Goal: Information Seeking & Learning: Learn about a topic

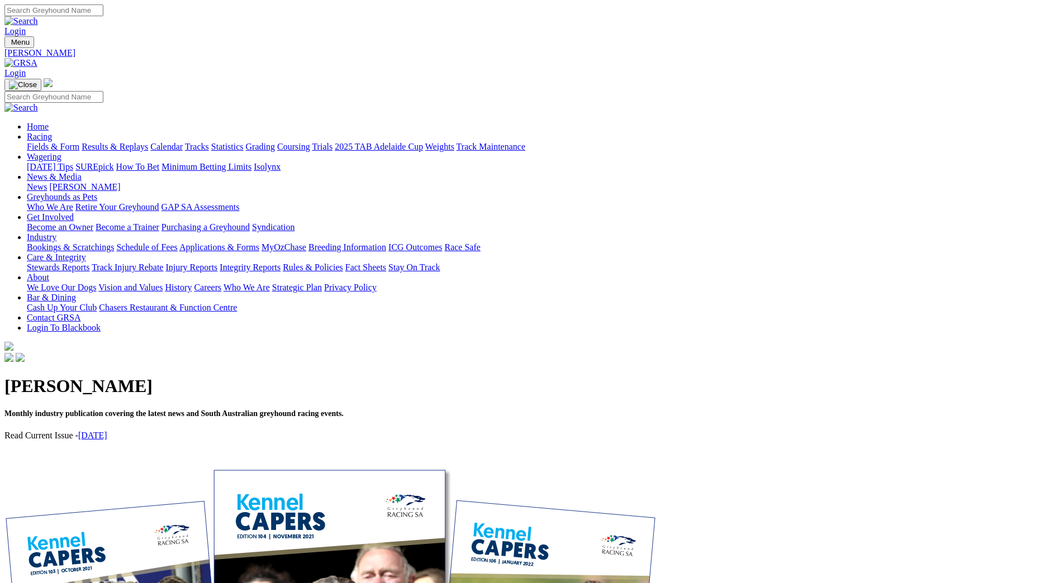
click at [79, 142] on link "Fields & Form" at bounding box center [53, 146] width 53 height 9
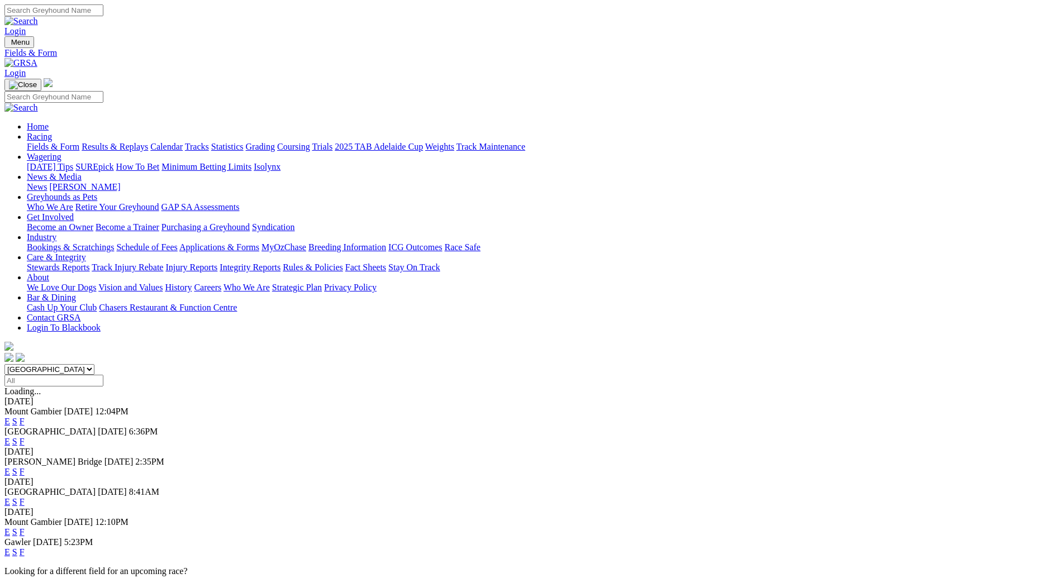
click at [25, 417] on link "F" at bounding box center [22, 421] width 5 height 9
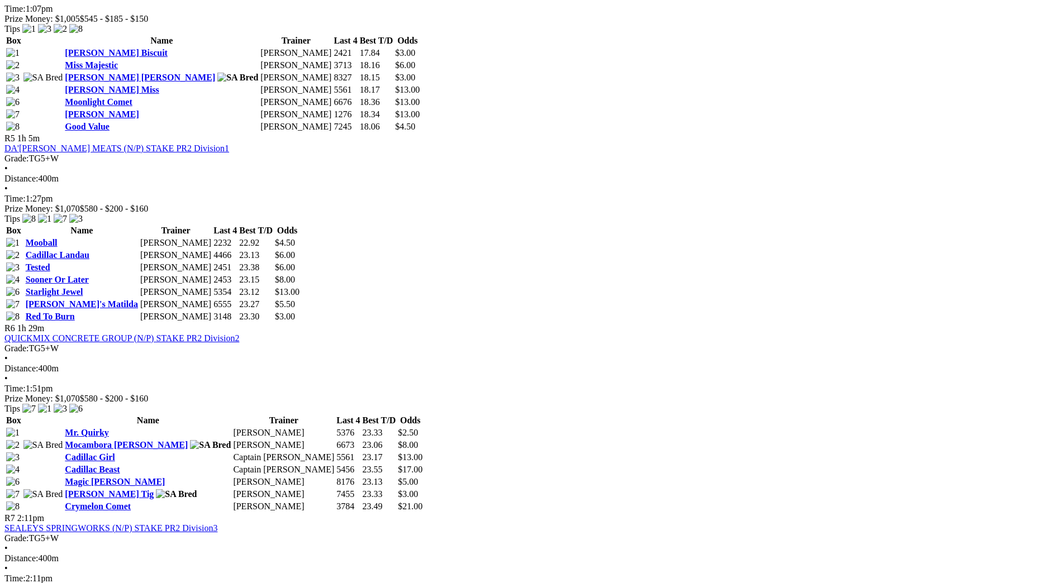
scroll to position [1173, 0]
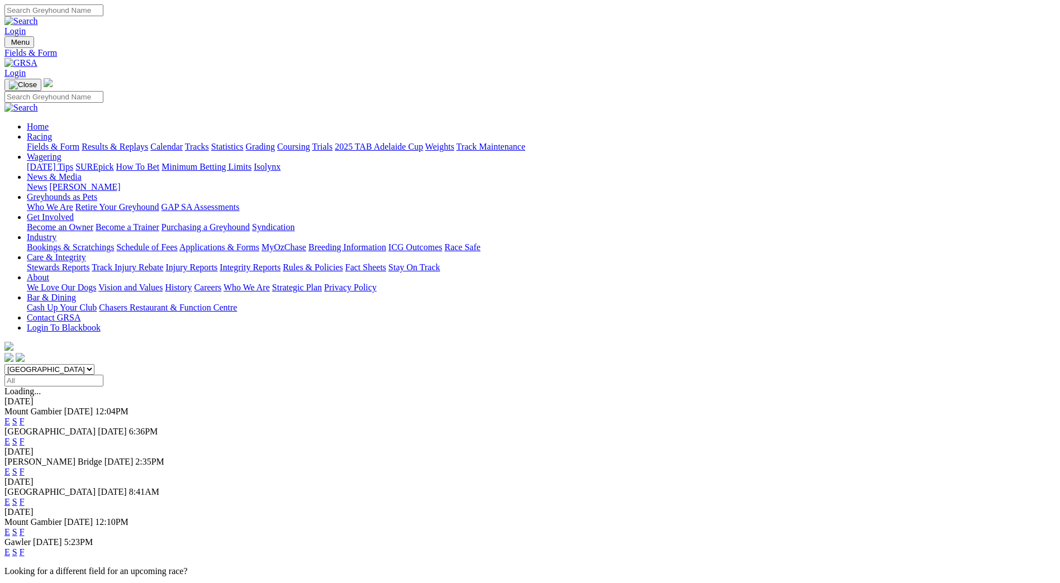
click at [25, 437] on link "F" at bounding box center [22, 441] width 5 height 9
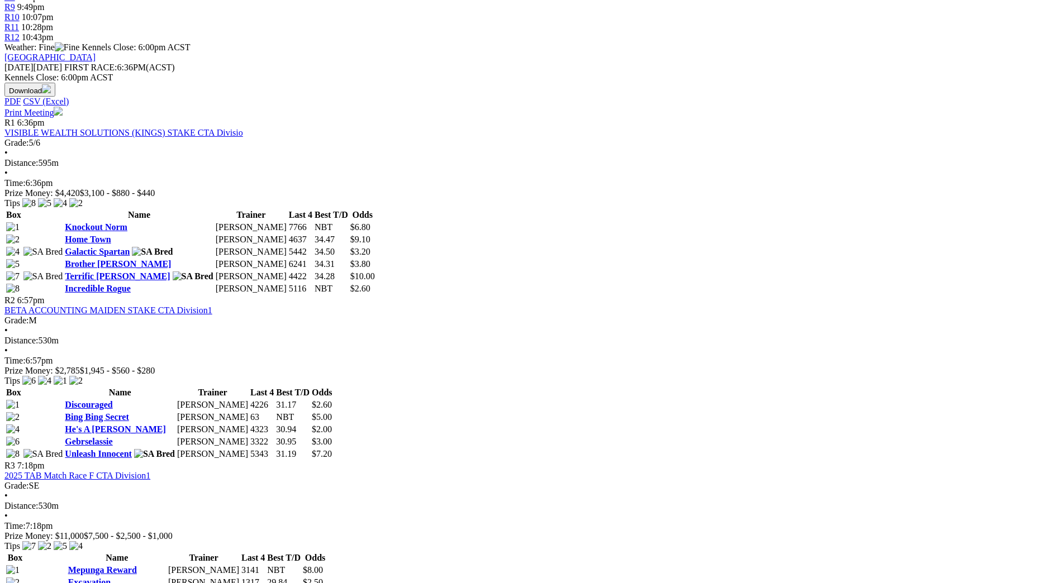
scroll to position [503, 0]
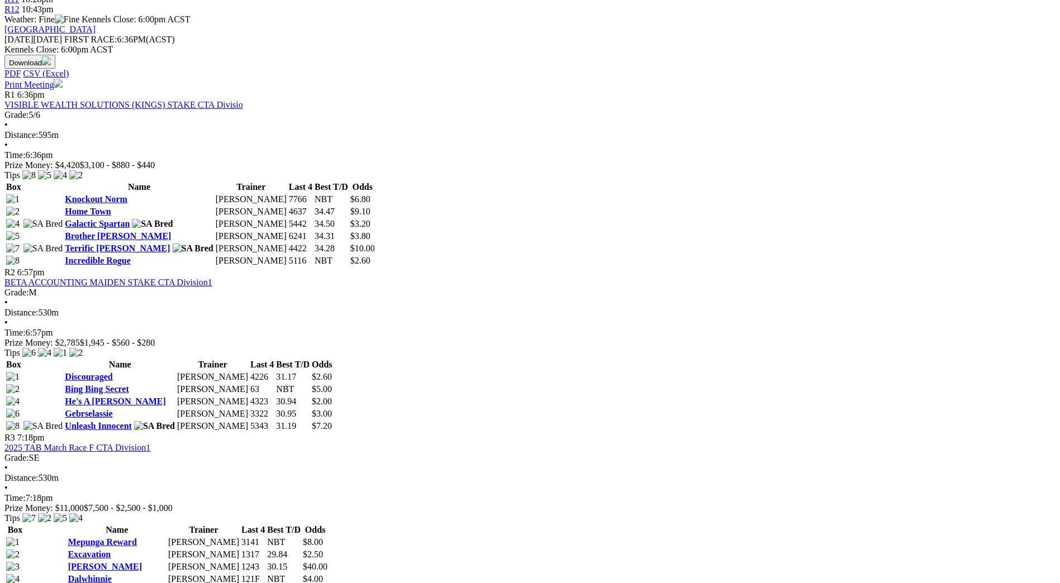
click at [112, 574] on link "Dalwhinnie" at bounding box center [90, 578] width 44 height 9
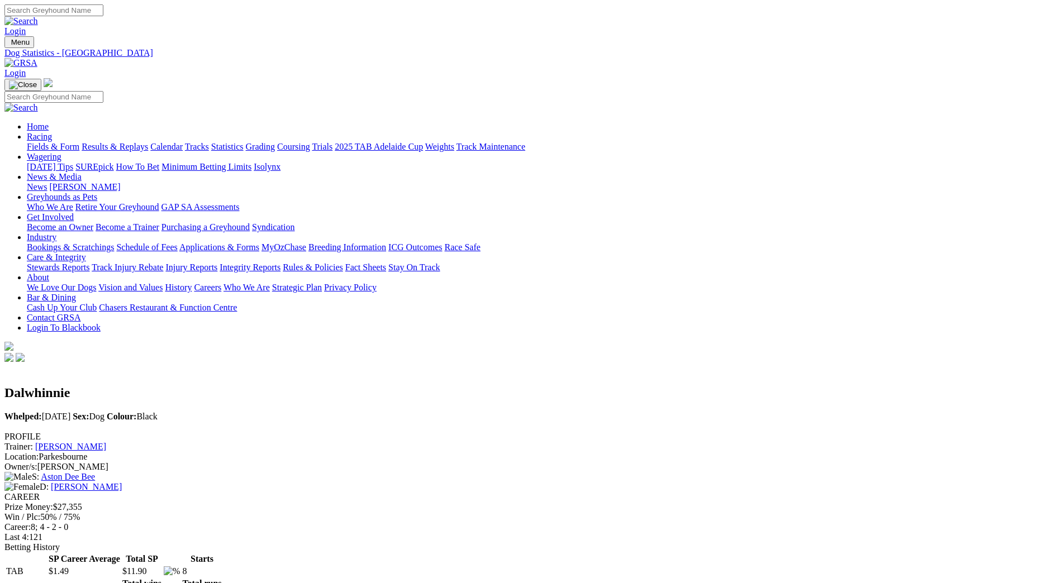
click at [79, 142] on link "Fields & Form" at bounding box center [53, 146] width 53 height 9
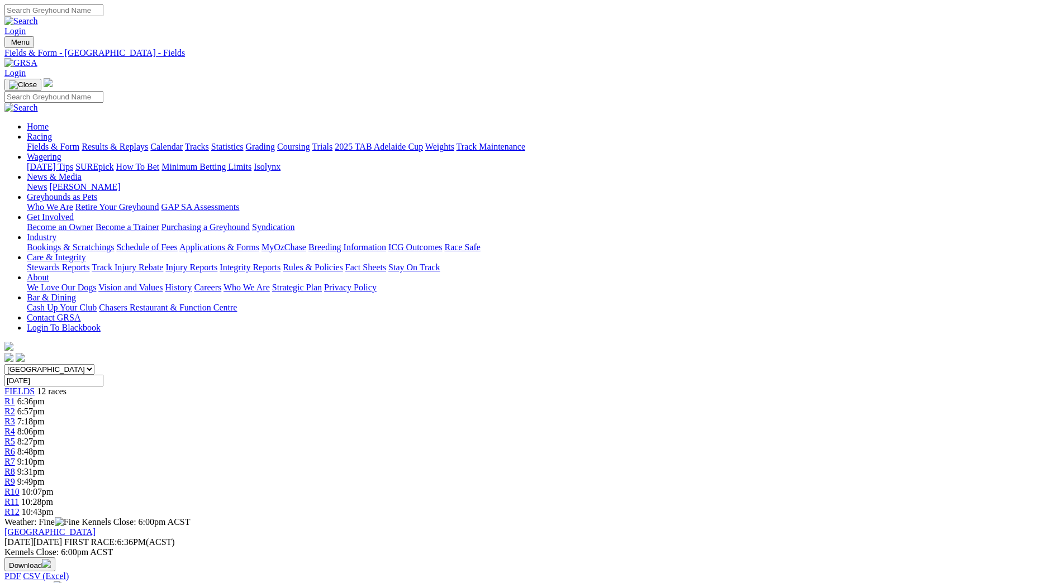
click at [183, 142] on link "Calendar" at bounding box center [166, 146] width 32 height 9
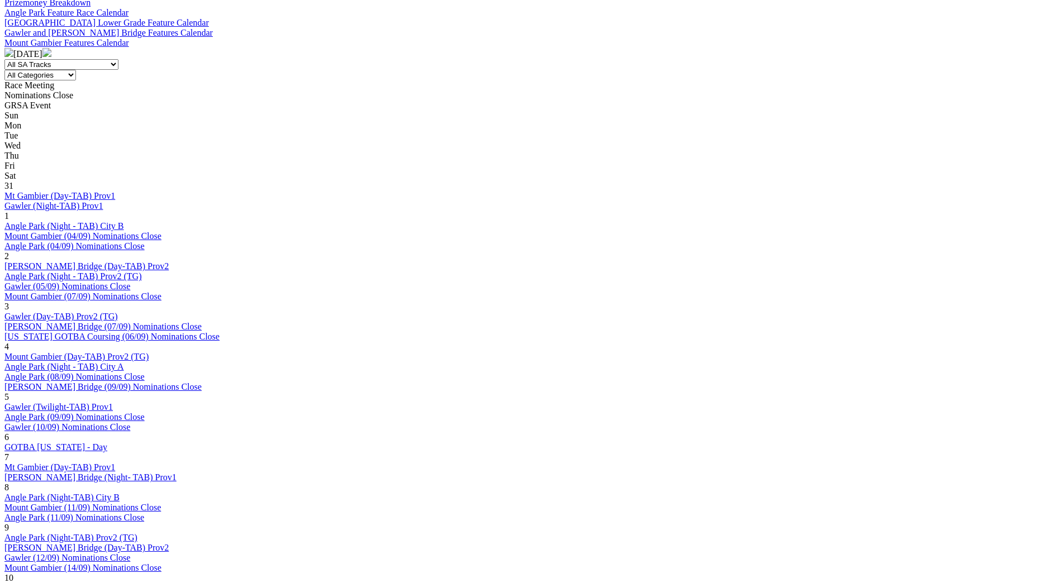
scroll to position [447, 0]
